Goal: Find specific page/section: Find specific page/section

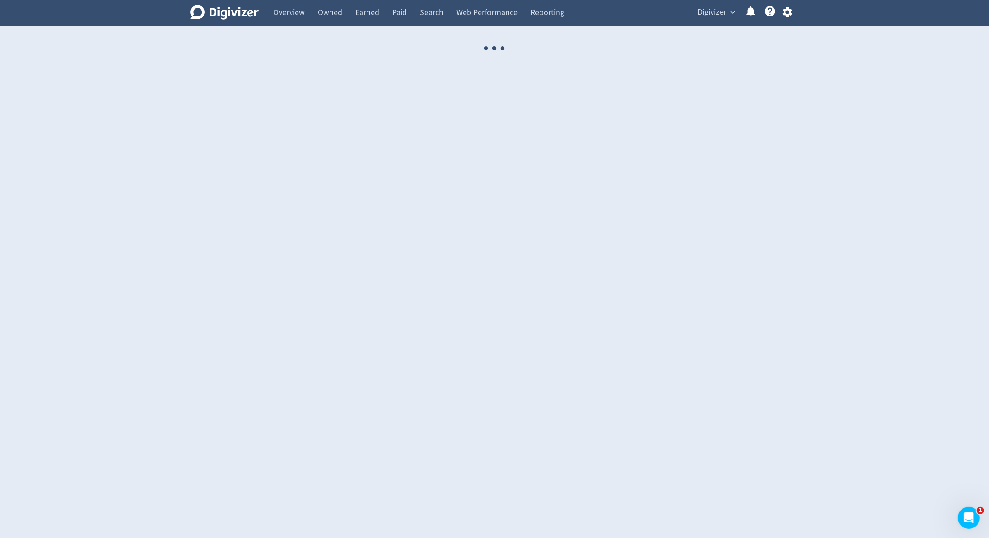
select select "USER"
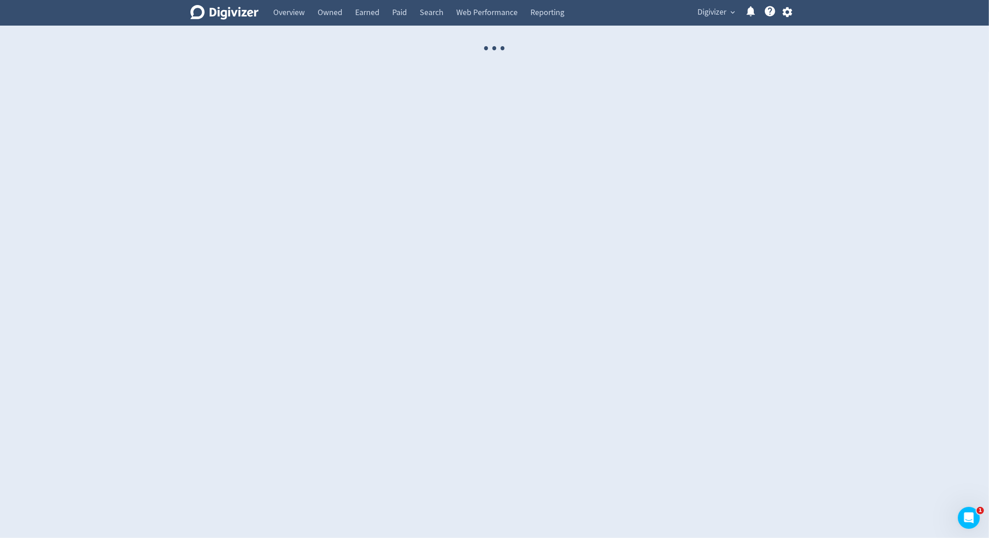
select select "USER"
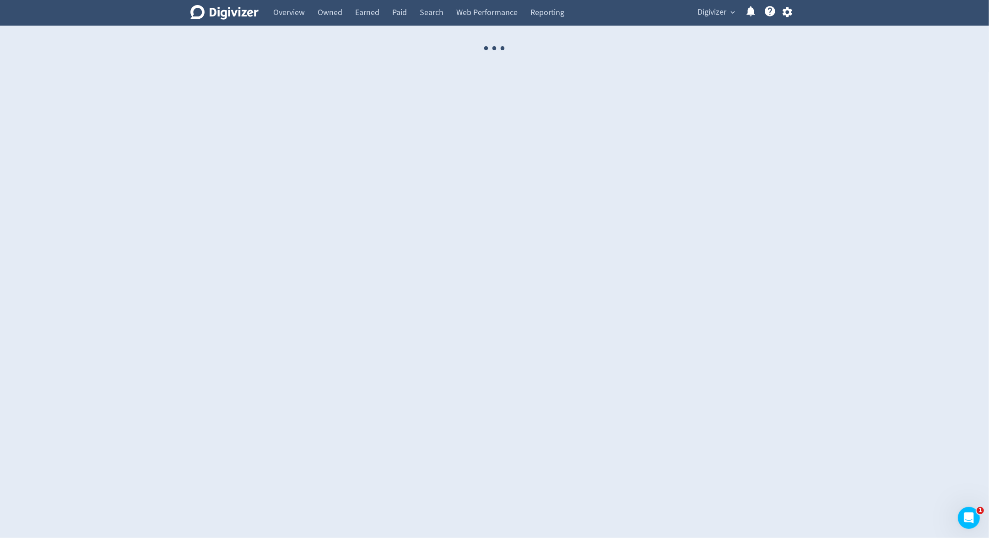
select select "USER"
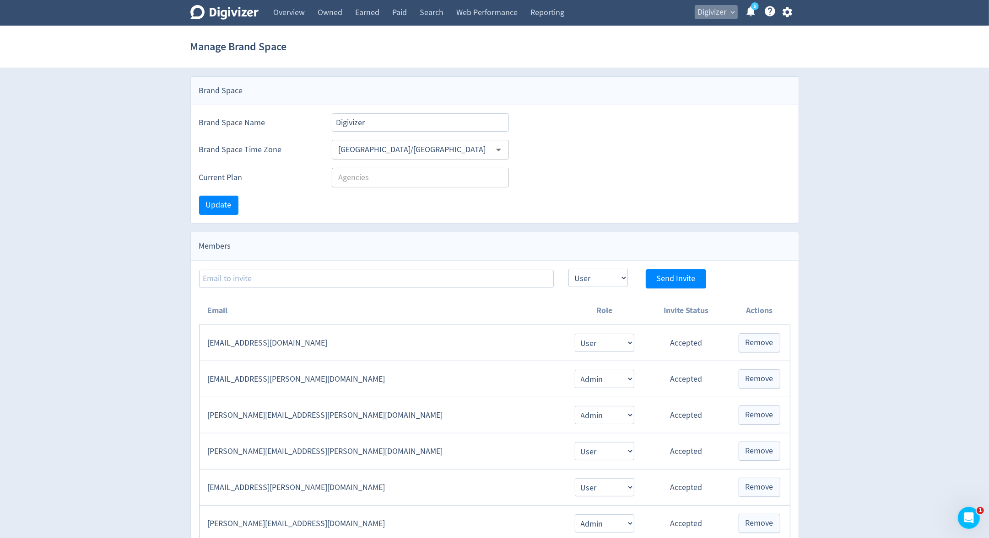
click at [712, 18] on span "Digivizer" at bounding box center [712, 12] width 29 height 15
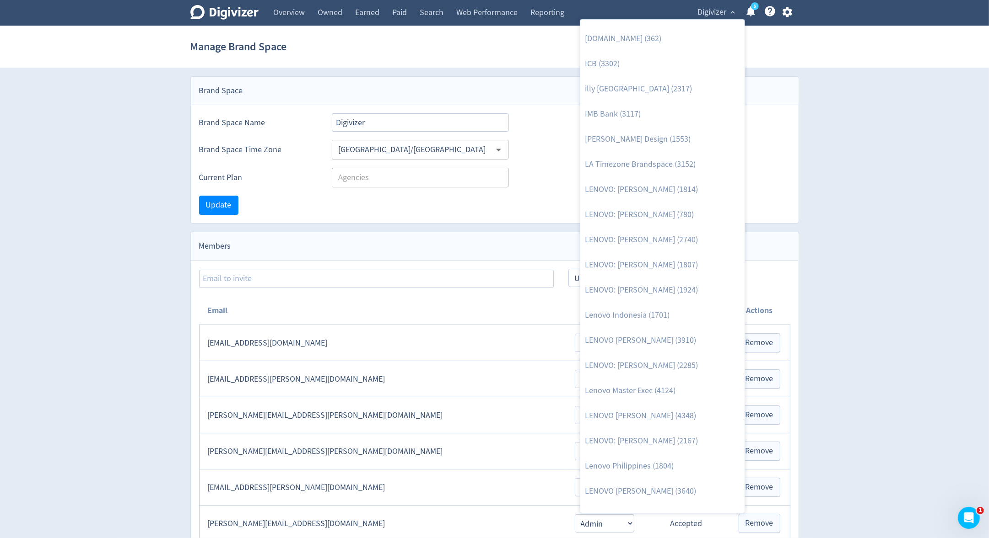
scroll to position [456, 0]
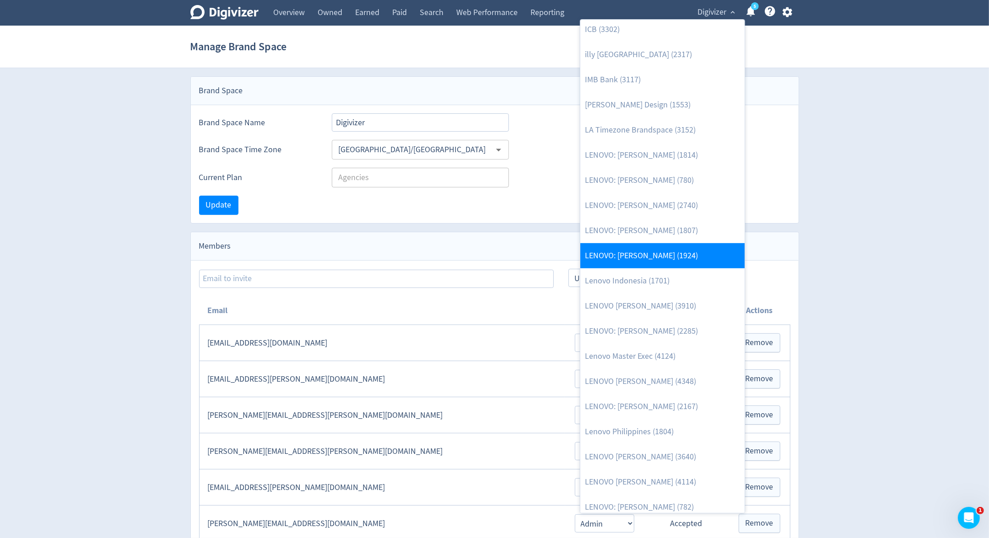
click at [665, 253] on link "LENOVO: [PERSON_NAME] (1924)" at bounding box center [662, 255] width 164 height 25
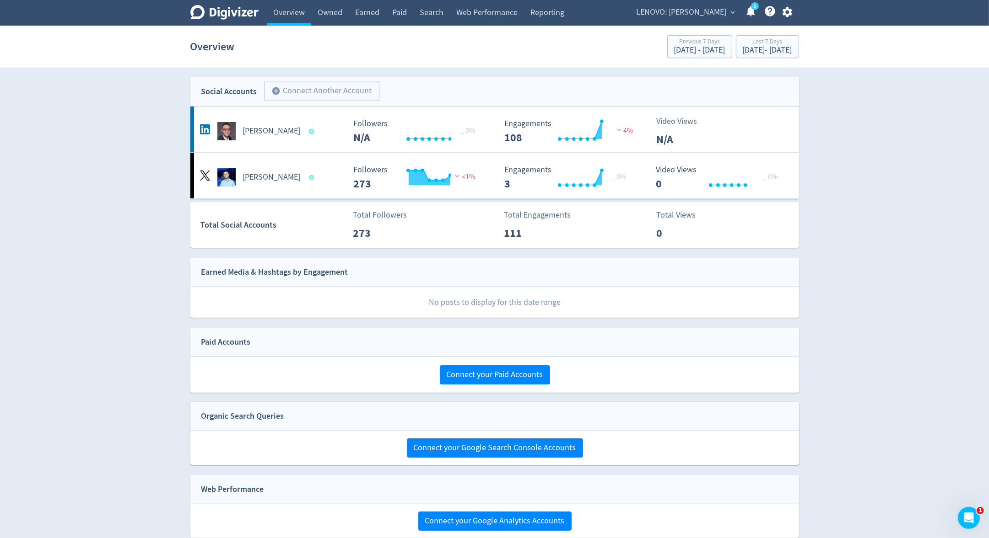
click at [725, 15] on span "LENOVO: [PERSON_NAME]" at bounding box center [681, 12] width 90 height 15
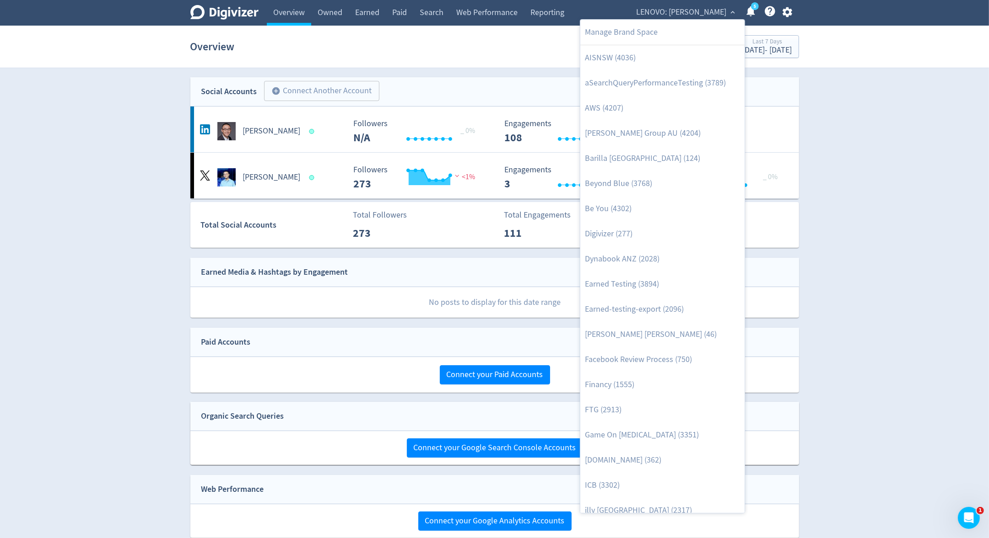
click at [838, 112] on div at bounding box center [494, 269] width 989 height 538
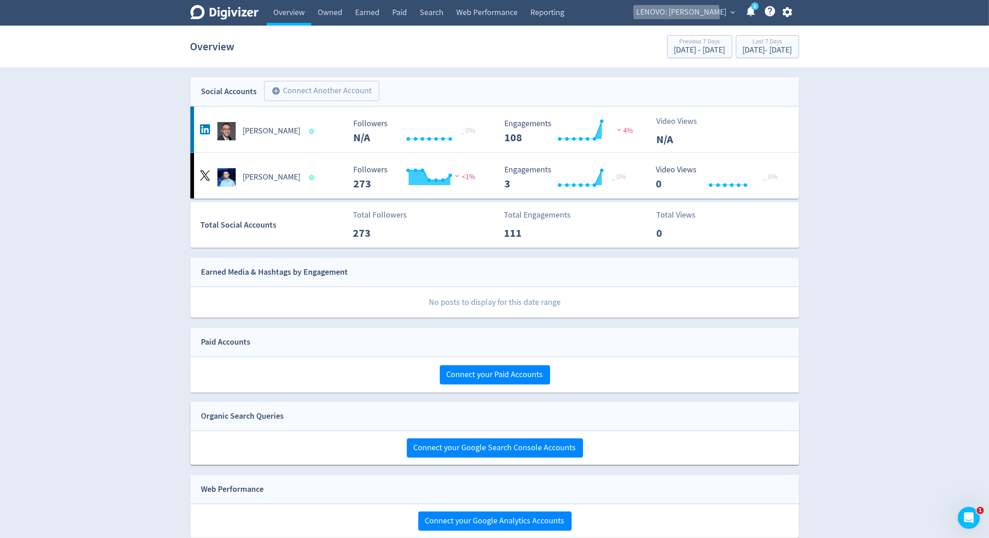
click at [710, 15] on span "LENOVO: [PERSON_NAME]" at bounding box center [681, 12] width 90 height 15
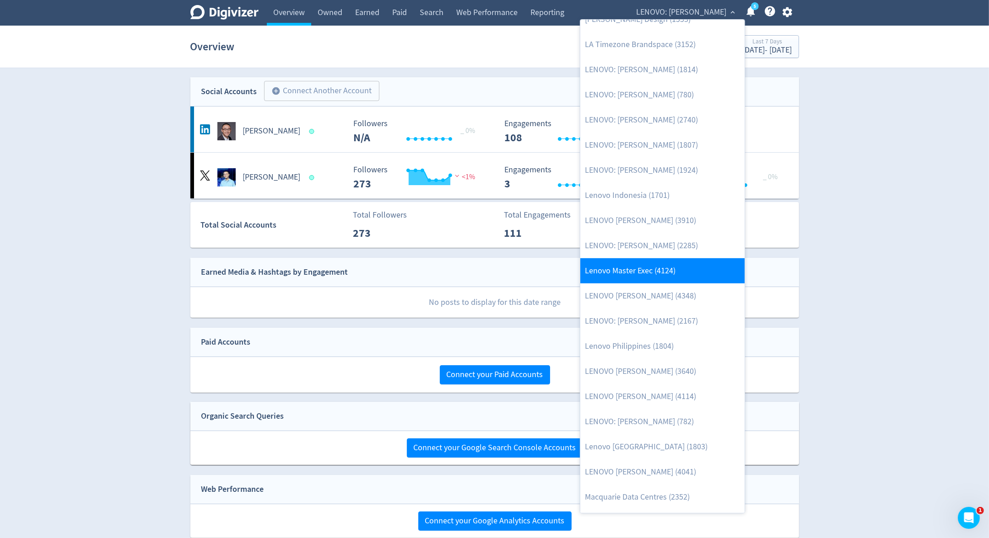
scroll to position [541, 0]
